Goal: Task Accomplishment & Management: Complete application form

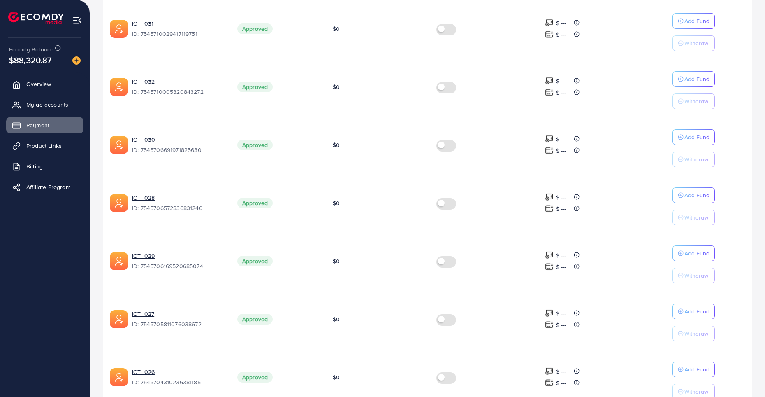
scroll to position [436, 0]
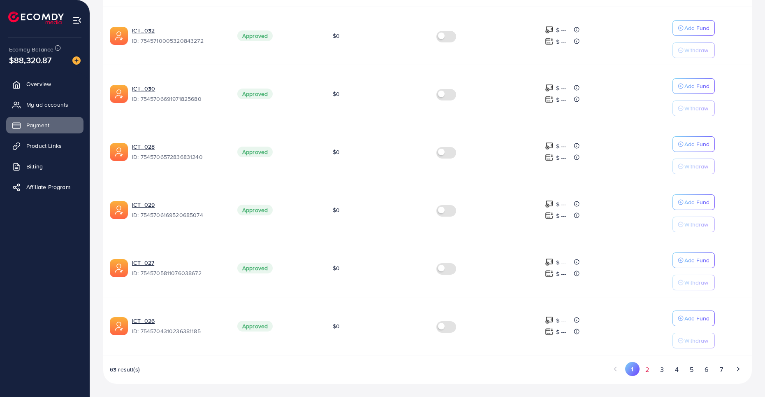
click at [648, 372] on button "2" at bounding box center [647, 369] width 15 height 15
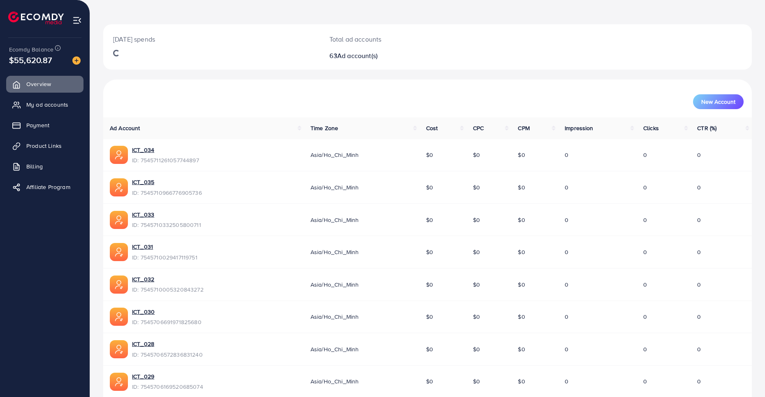
scroll to position [41, 0]
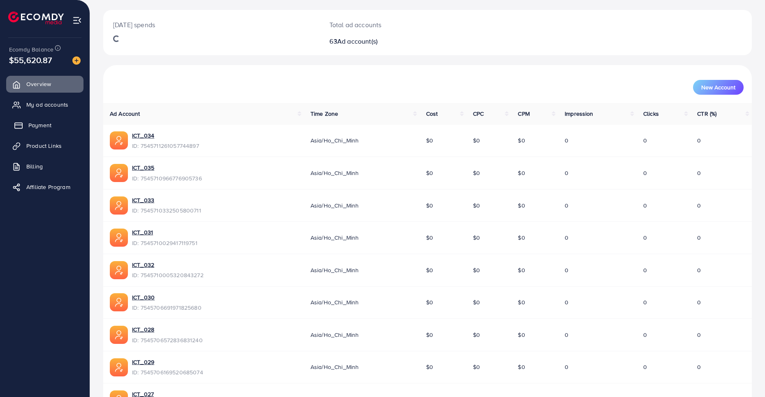
click at [36, 123] on span "Payment" at bounding box center [39, 125] width 23 height 8
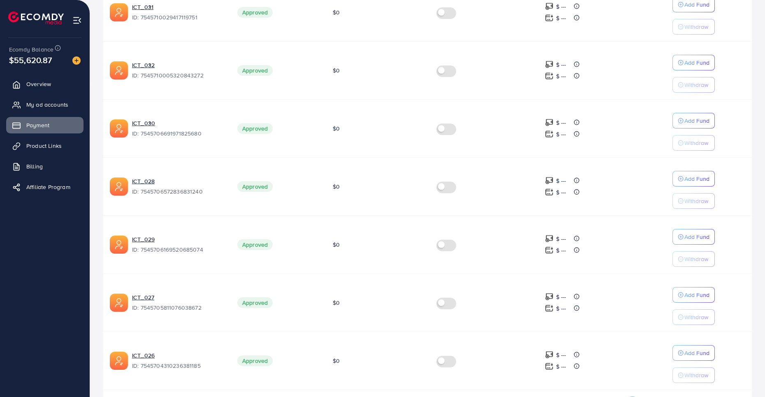
scroll to position [442, 0]
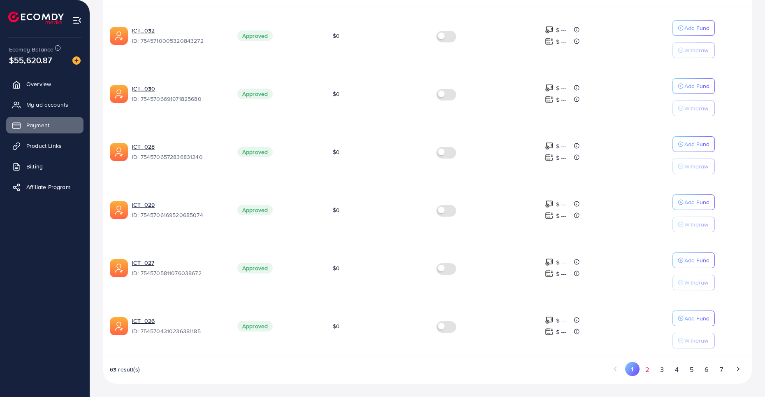
click at [648, 374] on button "2" at bounding box center [647, 369] width 15 height 15
click at [664, 369] on button "3" at bounding box center [662, 369] width 15 height 15
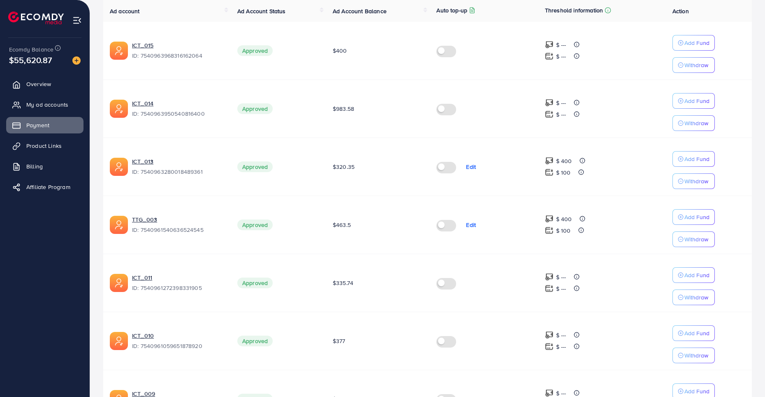
scroll to position [113, 0]
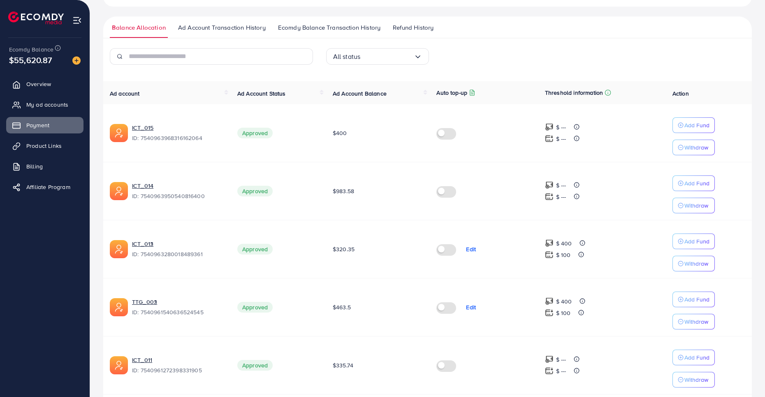
click at [453, 193] on label at bounding box center [447, 190] width 23 height 9
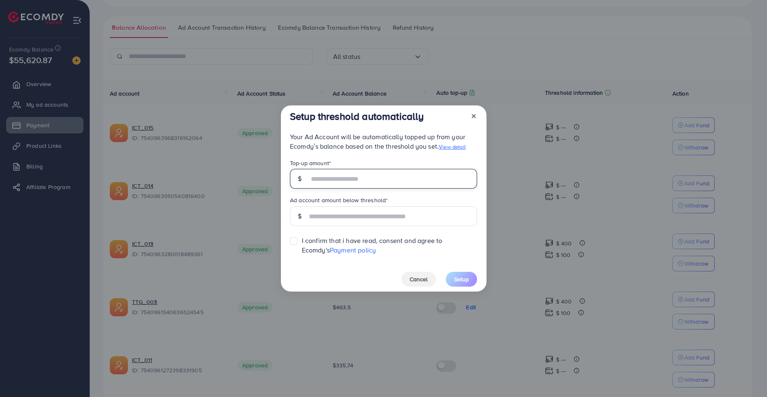
click at [331, 178] on input "text" at bounding box center [393, 179] width 168 height 20
type input "***"
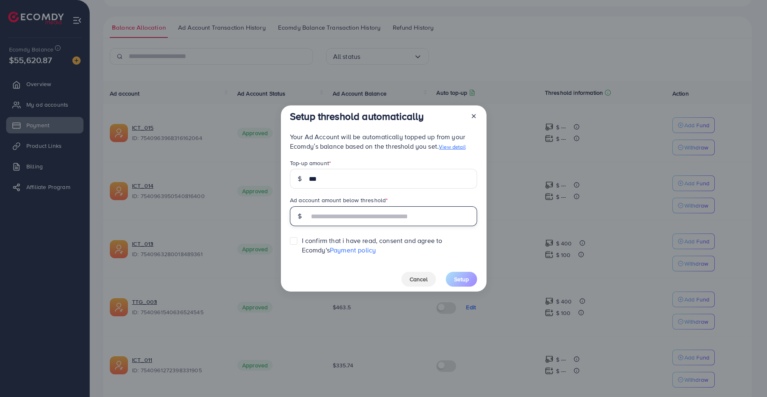
click at [340, 214] on input "text" at bounding box center [393, 216] width 168 height 20
type input "***"
click at [302, 237] on label at bounding box center [302, 237] width 0 height 0
click at [467, 279] on span "Setup" at bounding box center [461, 279] width 15 height 8
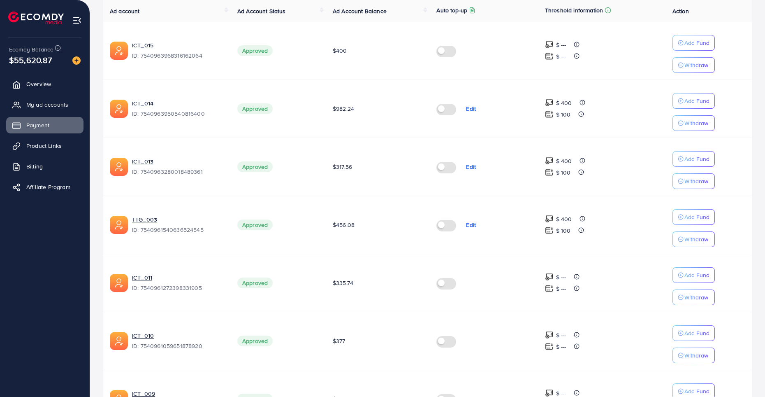
scroll to position [72, 0]
